Goal: Transaction & Acquisition: Purchase product/service

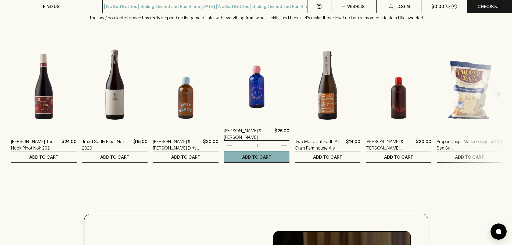
scroll to position [673, 0]
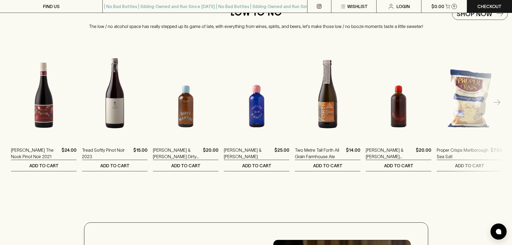
click at [500, 106] on icon "button" at bounding box center [497, 103] width 6 height 6
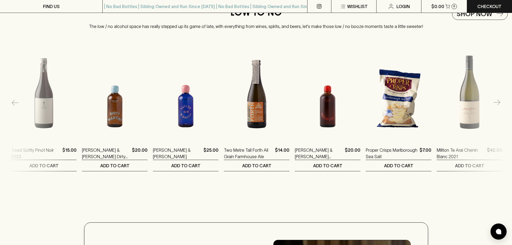
click at [500, 105] on icon "button" at bounding box center [497, 103] width 6 height 6
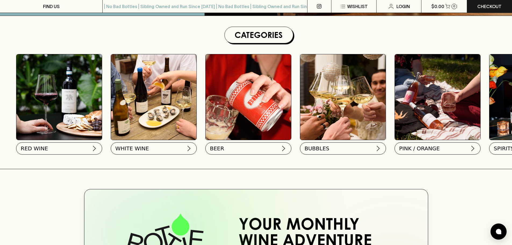
scroll to position [81, 0]
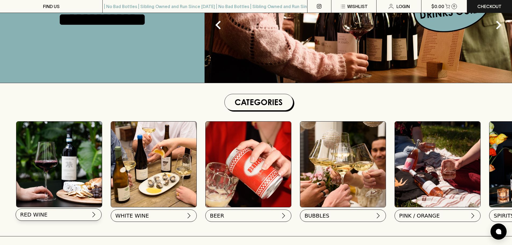
click at [47, 220] on button "RED WINE" at bounding box center [59, 214] width 86 height 12
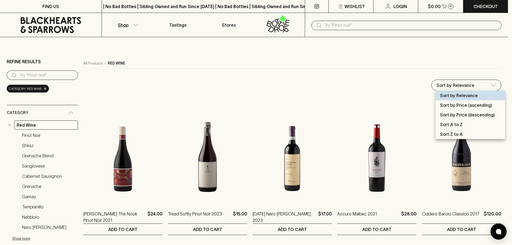
click at [365, 77] on div at bounding box center [258, 122] width 517 height 245
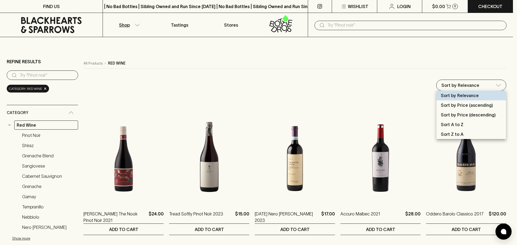
click at [463, 105] on p "Sort by Price (ascending)" at bounding box center [466, 105] width 52 height 6
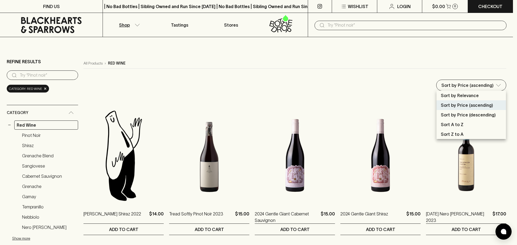
click at [471, 115] on p "Sort by Price (descending)" at bounding box center [467, 115] width 55 height 6
type input "price:desc"
